Goal: Ask a question

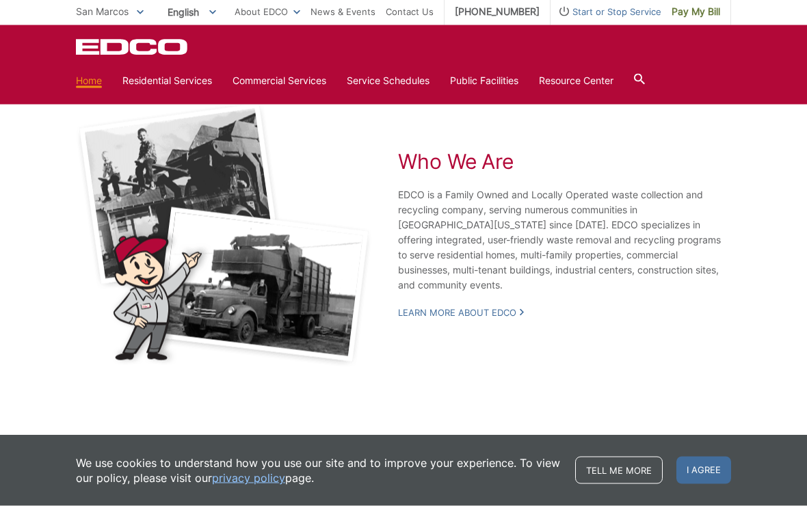
scroll to position [2522, 0]
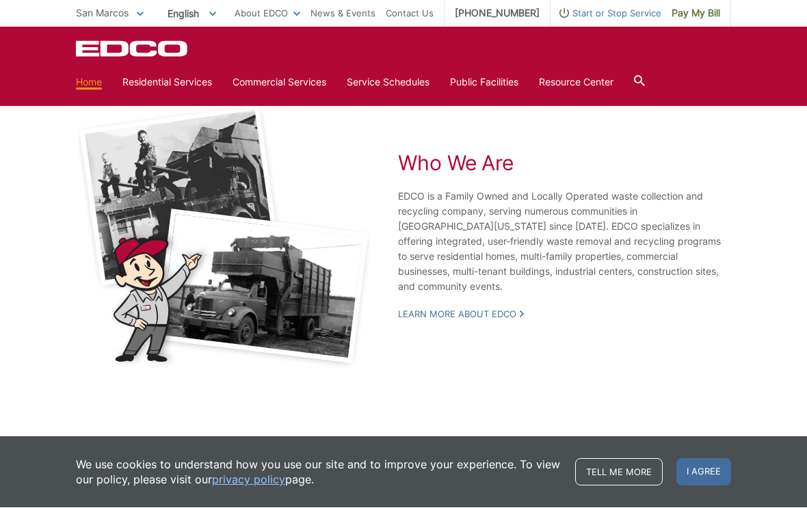
click at [483, 321] on link "Learn More About EDCO" at bounding box center [461, 315] width 126 height 12
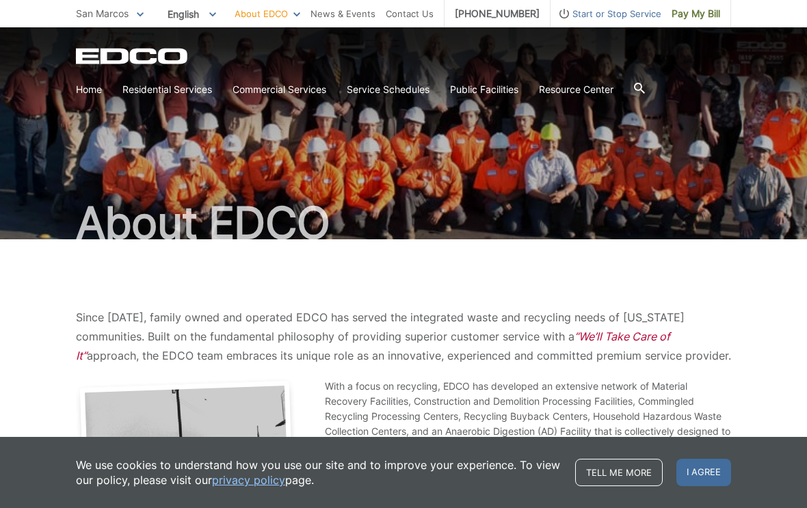
scroll to position [5, 0]
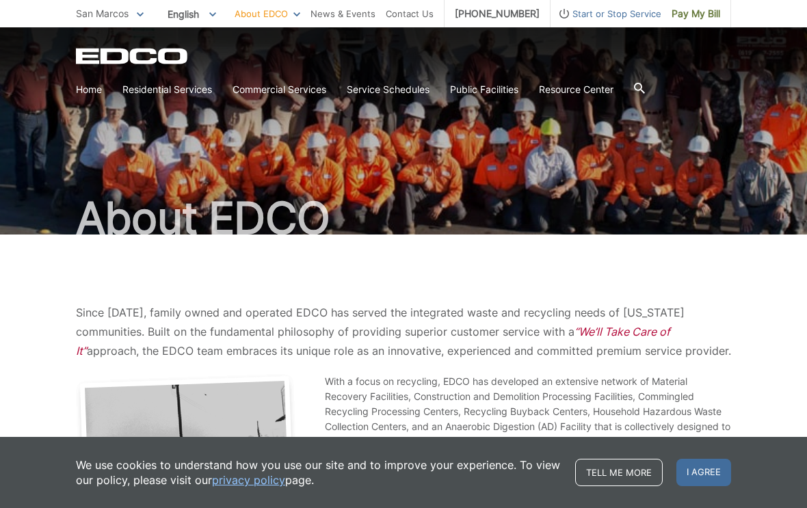
click at [0, 0] on link "Trash" at bounding box center [0, 0] width 0 height 0
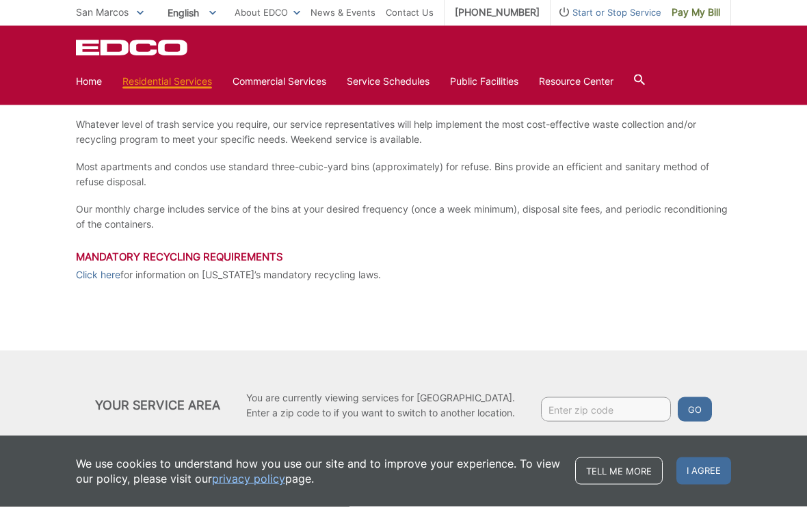
scroll to position [254, 0]
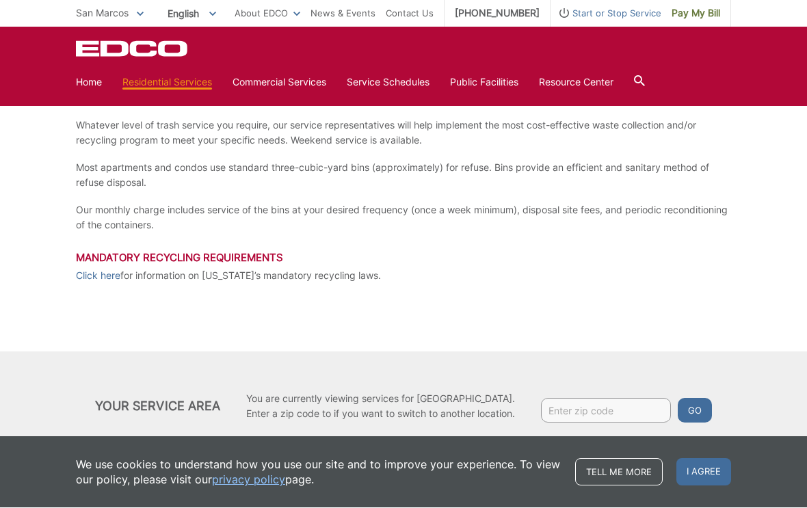
click at [805, 334] on div "Trash Whatever level of trash service you require, our service representatives …" at bounding box center [403, 224] width 807 height 476
click at [750, 118] on div "Trash Whatever level of trash service you require, our service representatives …" at bounding box center [403, 224] width 807 height 476
click at [751, 92] on div "EDCO Logo Home Residential Services Curbside Pickup Recycling Organic Recycling…" at bounding box center [403, 66] width 807 height 79
click at [466, 276] on p "Click here for information on California’s mandatory recycling laws." at bounding box center [404, 276] width 656 height 15
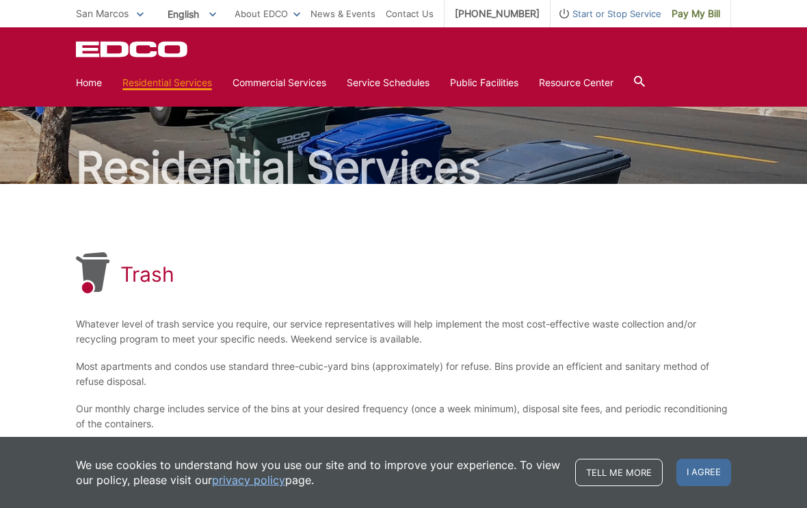
scroll to position [0, 0]
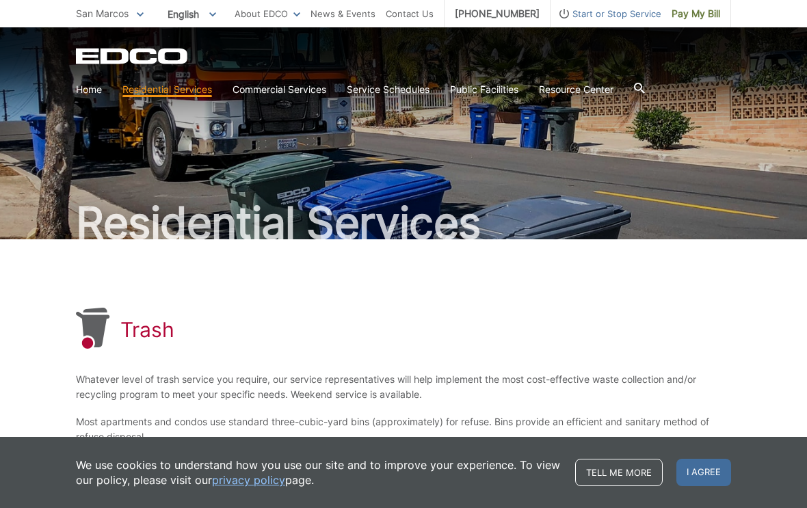
click at [417, 12] on link "Contact Us" at bounding box center [410, 13] width 48 height 15
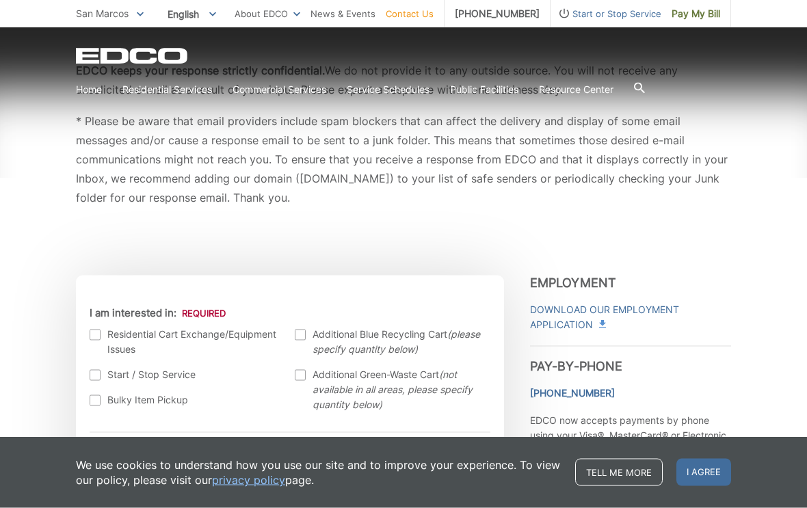
scroll to position [253, 0]
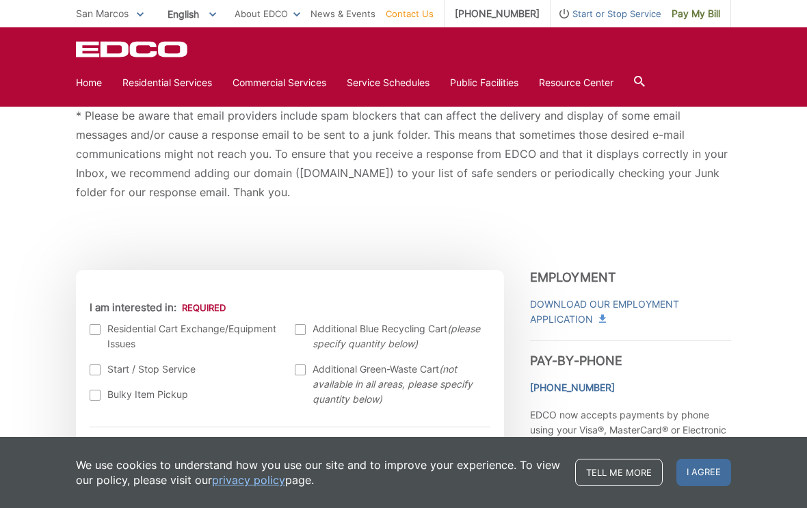
click at [101, 324] on label "Residential Cart Exchange/Equipment Issues" at bounding box center [186, 337] width 192 height 30
click at [0, 0] on input "I am interested in:" at bounding box center [0, 0] width 0 height 0
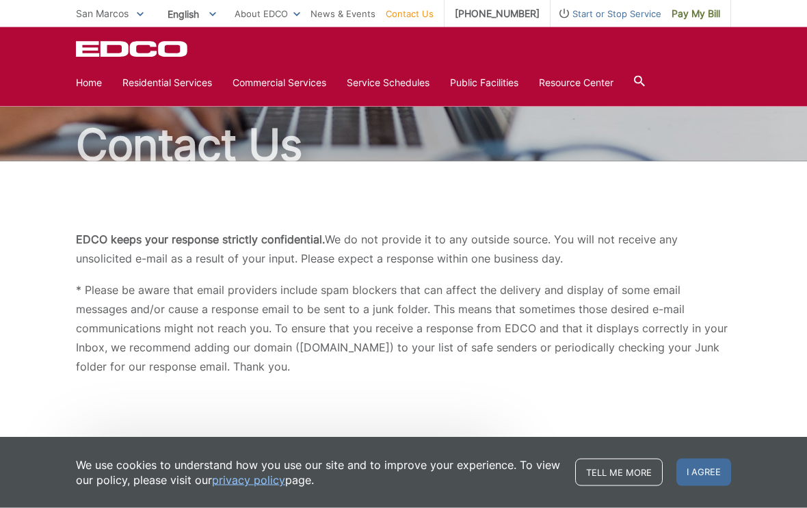
scroll to position [0, 0]
